Goal: Book appointment/travel/reservation

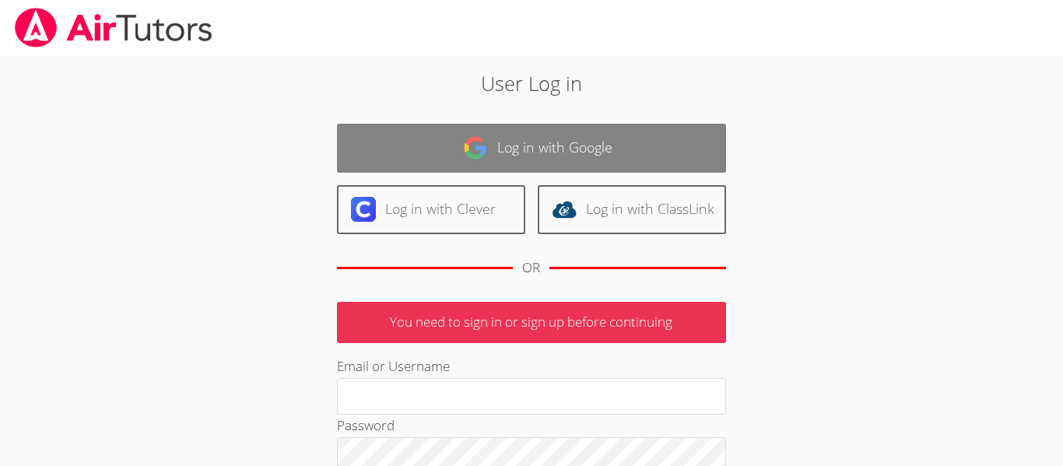
click at [468, 144] on img at bounding box center [475, 147] width 25 height 25
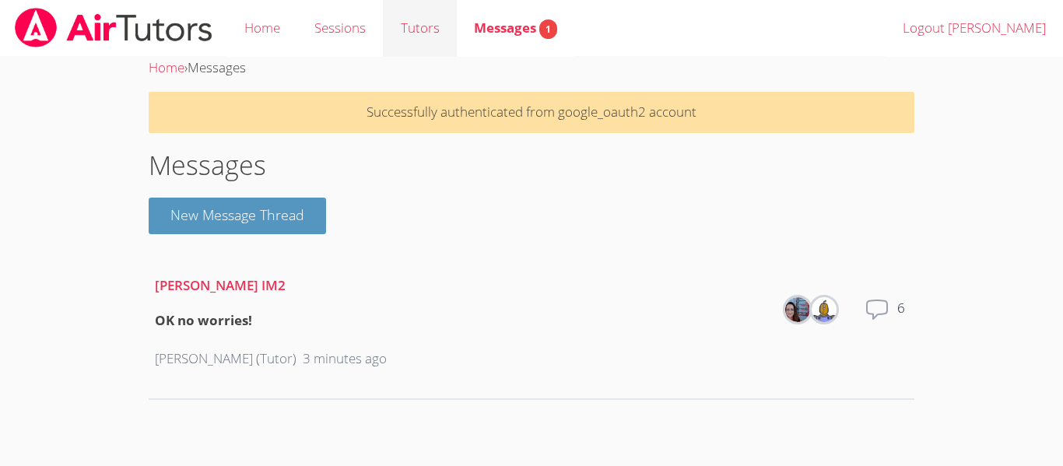
click at [433, 30] on link "Tutors" at bounding box center [419, 28] width 73 height 57
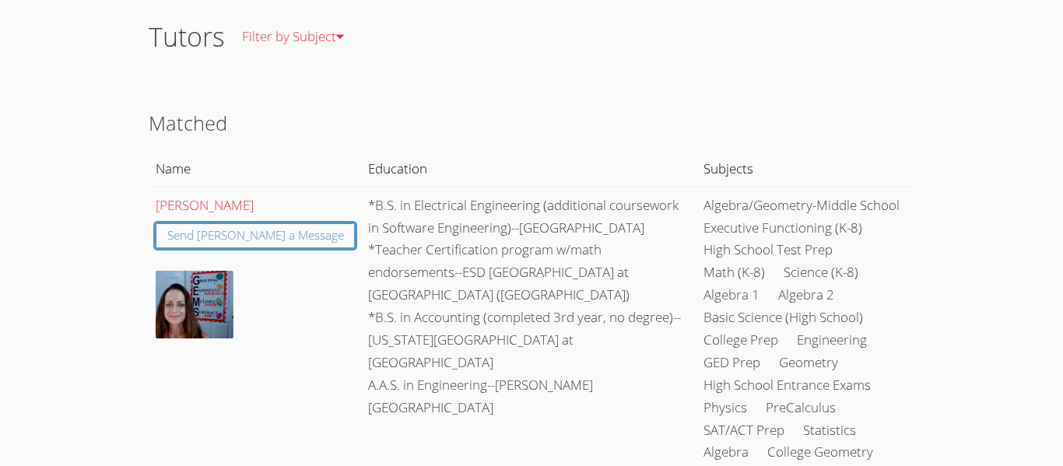
scroll to position [91, 0]
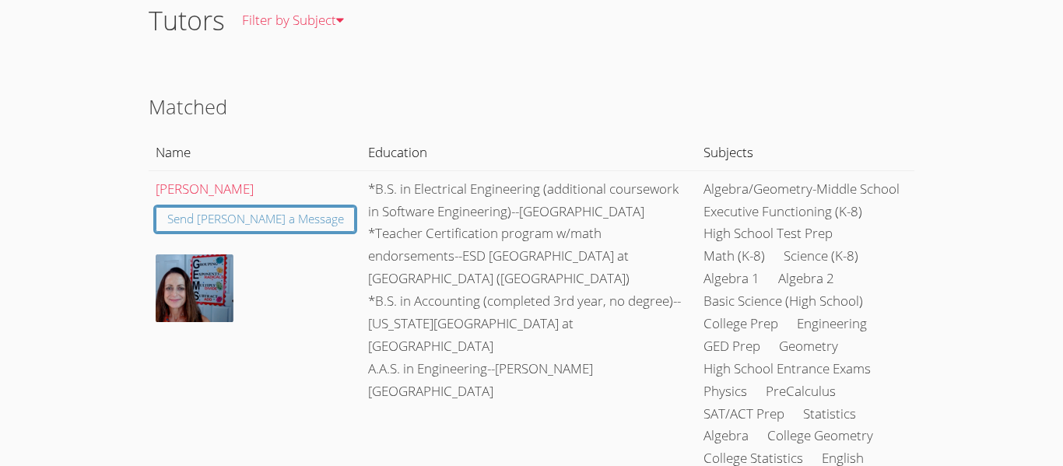
click at [447, 99] on h2 "Matched" at bounding box center [531, 107] width 765 height 30
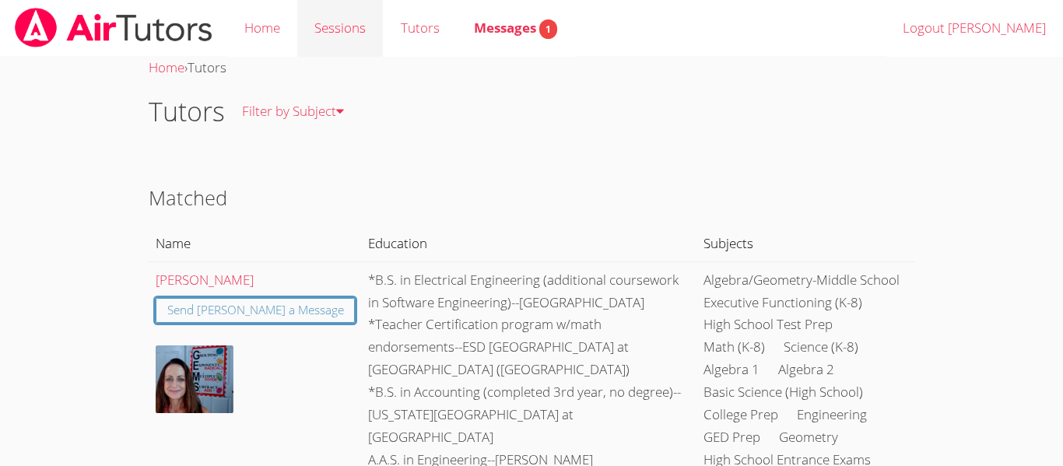
click at [355, 34] on link "Sessions" at bounding box center [340, 28] width 86 height 57
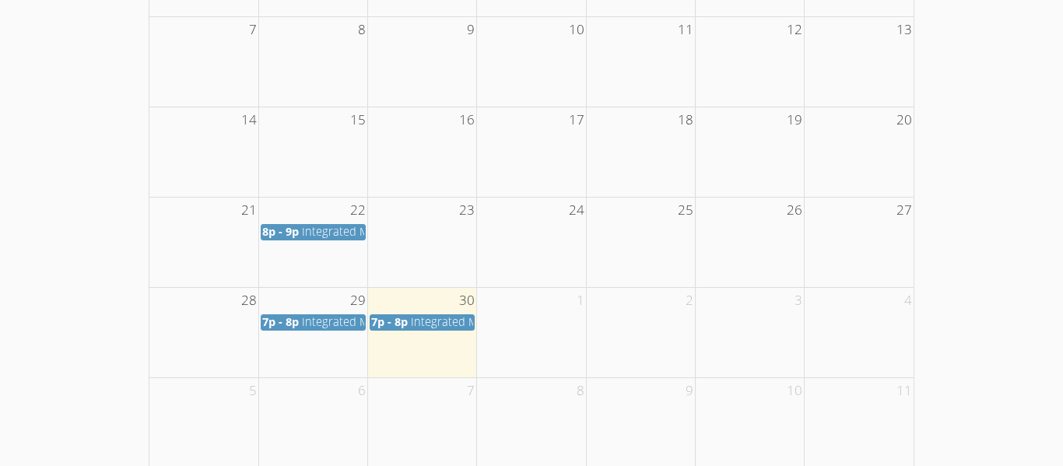
scroll to position [412, 0]
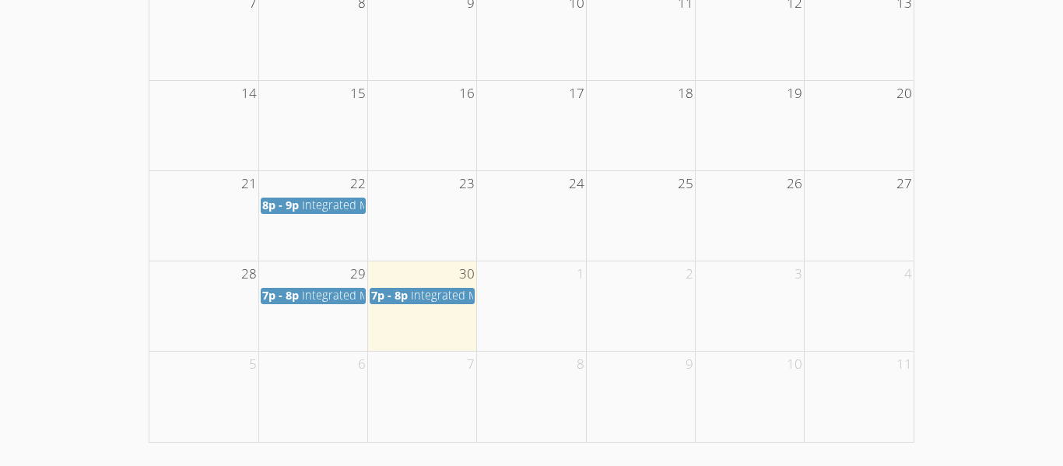
click at [403, 296] on span "7p - 8p" at bounding box center [389, 295] width 37 height 15
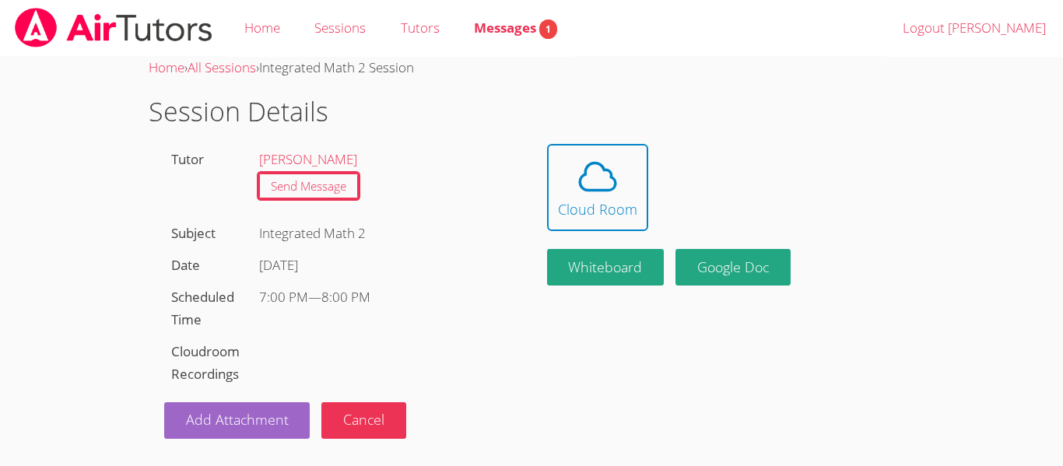
click at [478, 149] on li "[PERSON_NAME]" at bounding box center [384, 160] width 250 height 23
click at [604, 173] on icon at bounding box center [598, 177] width 44 height 44
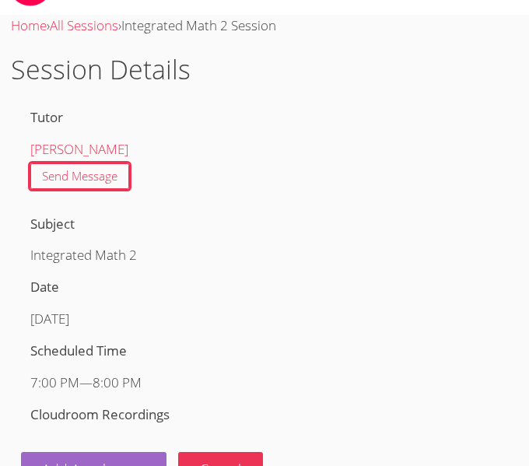
scroll to position [229, 0]
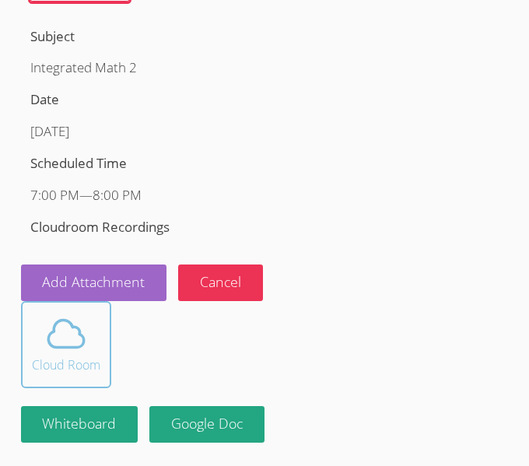
click at [84, 352] on icon at bounding box center [66, 334] width 44 height 44
click at [82, 330] on icon at bounding box center [66, 334] width 44 height 44
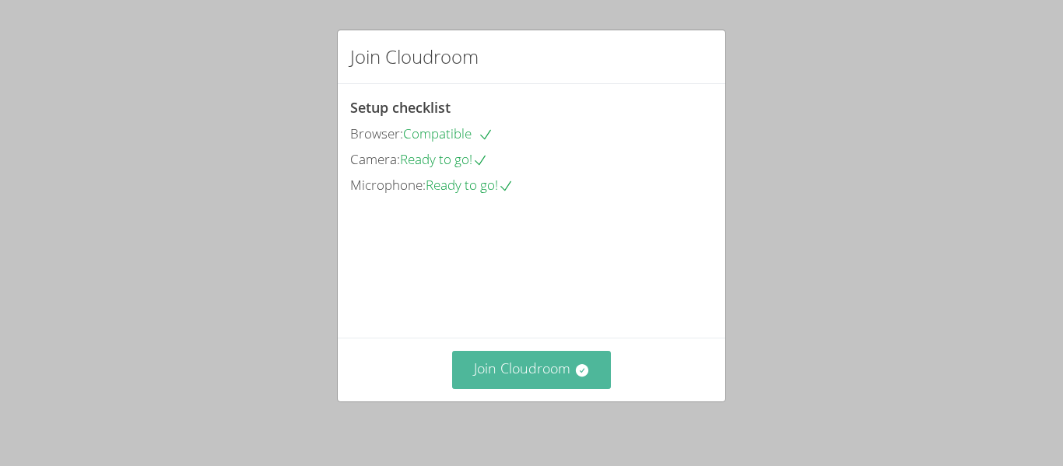
click at [524, 353] on button "Join Cloudroom" at bounding box center [531, 370] width 159 height 38
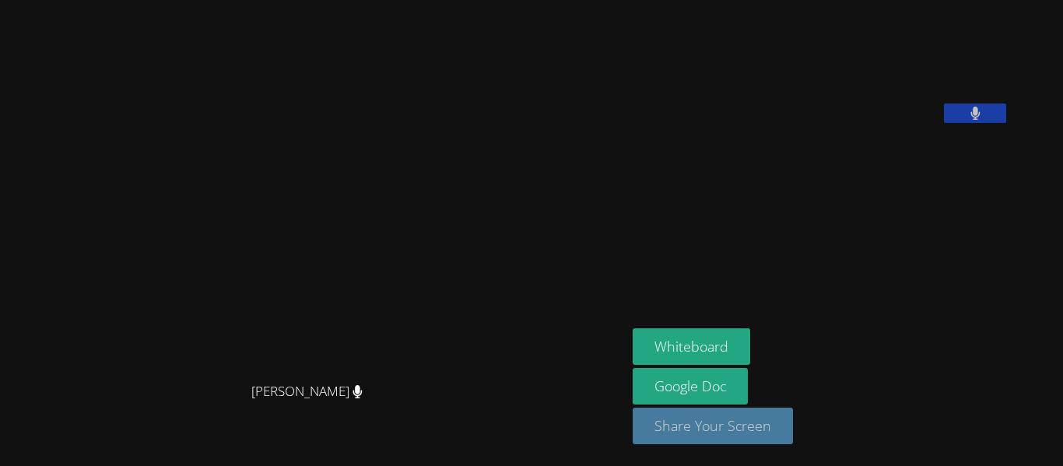
click at [751, 420] on button "Share Your Screen" at bounding box center [712, 426] width 160 height 37
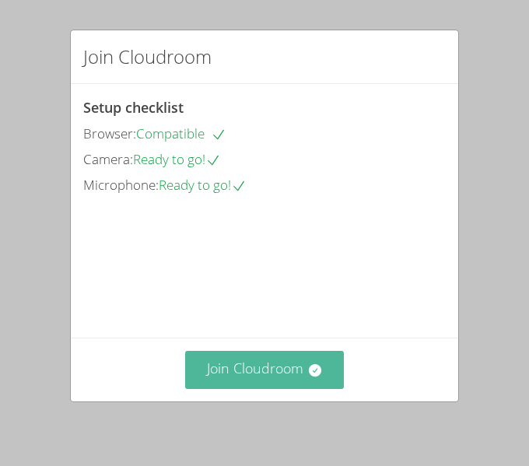
click at [277, 364] on button "Join Cloudroom" at bounding box center [264, 370] width 159 height 38
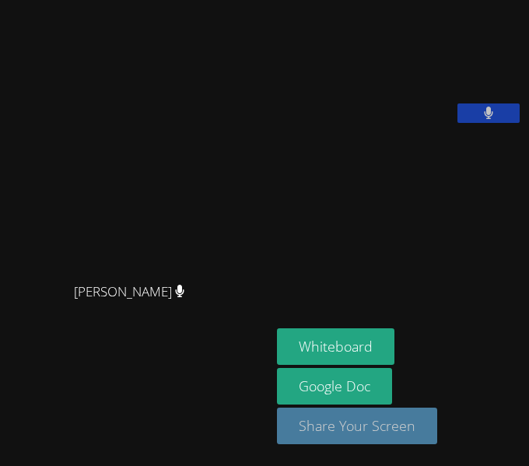
click at [355, 417] on button "Share Your Screen" at bounding box center [357, 426] width 160 height 37
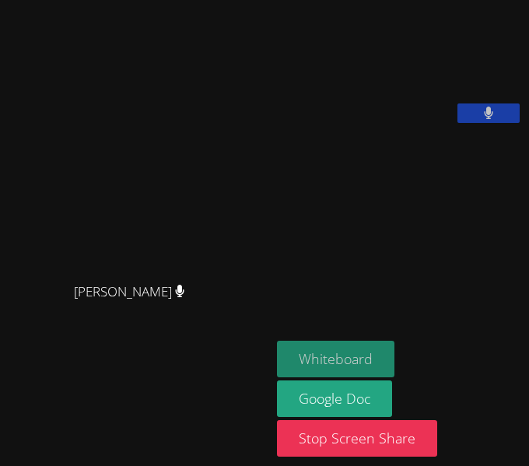
click at [349, 348] on button "Whiteboard" at bounding box center [335, 359] width 117 height 37
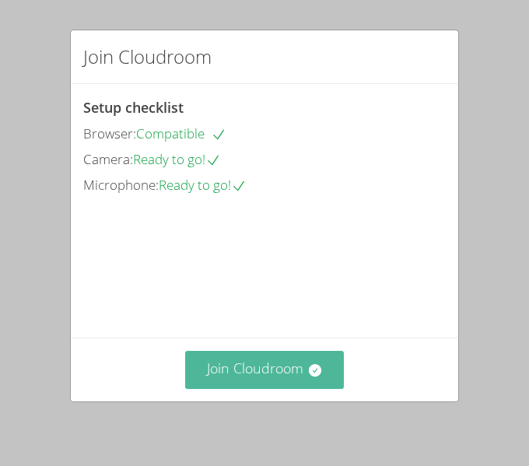
click at [252, 362] on button "Join Cloudroom" at bounding box center [264, 370] width 159 height 38
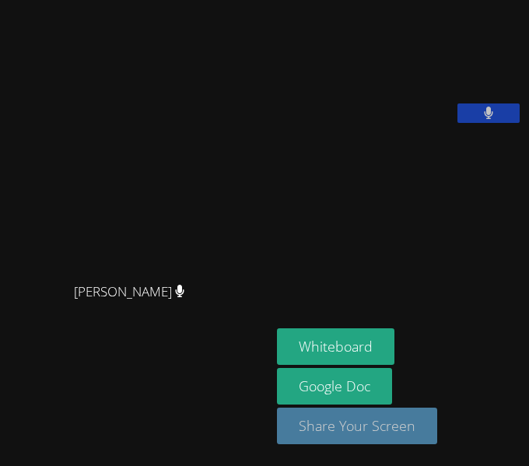
click at [368, 433] on button "Share Your Screen" at bounding box center [357, 426] width 160 height 37
